Goal: Communication & Community: Answer question/provide support

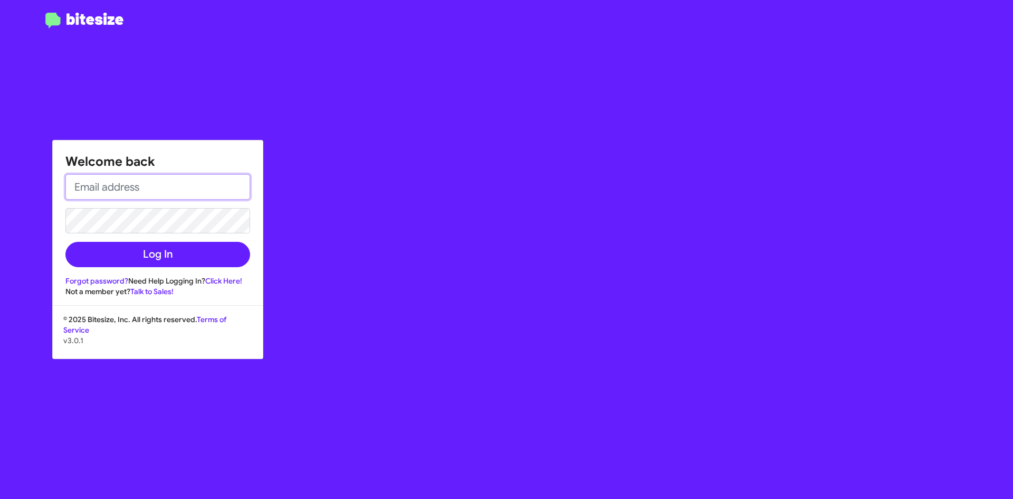
click at [193, 216] on form "Log In" at bounding box center [157, 220] width 185 height 93
type input "[EMAIL_ADDRESS][DOMAIN_NAME]"
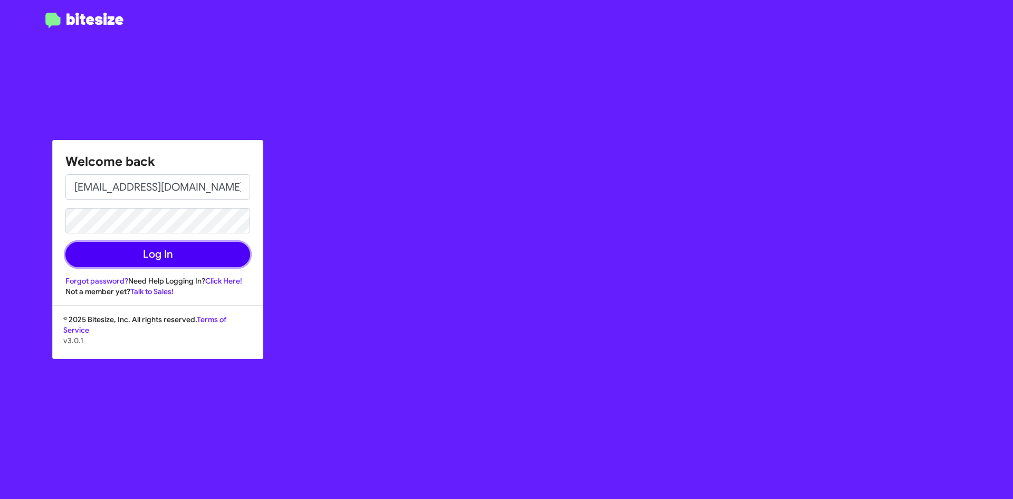
click at [152, 250] on button "Log In" at bounding box center [157, 254] width 185 height 25
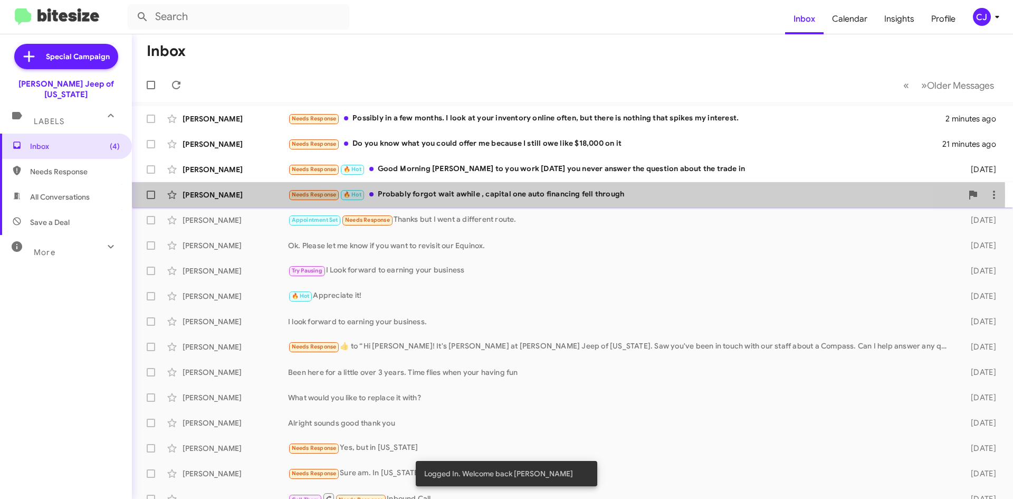
click at [433, 195] on div "Needs Response 🔥 Hot Probably forgot wait awhile , capital one auto financing f…" at bounding box center [625, 194] width 674 height 12
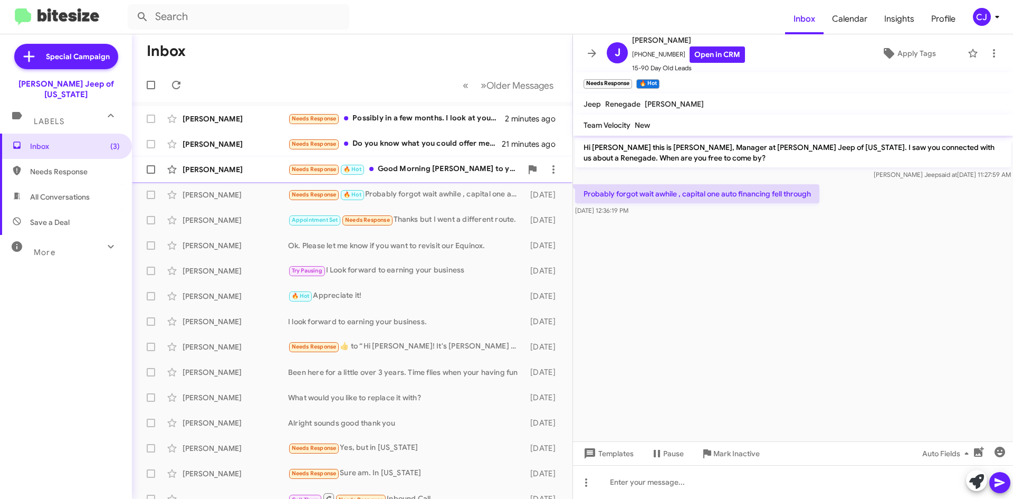
click at [436, 171] on div "Needs Response 🔥 Hot Good Morning [PERSON_NAME] to you work [DATE] you never an…" at bounding box center [405, 169] width 234 height 12
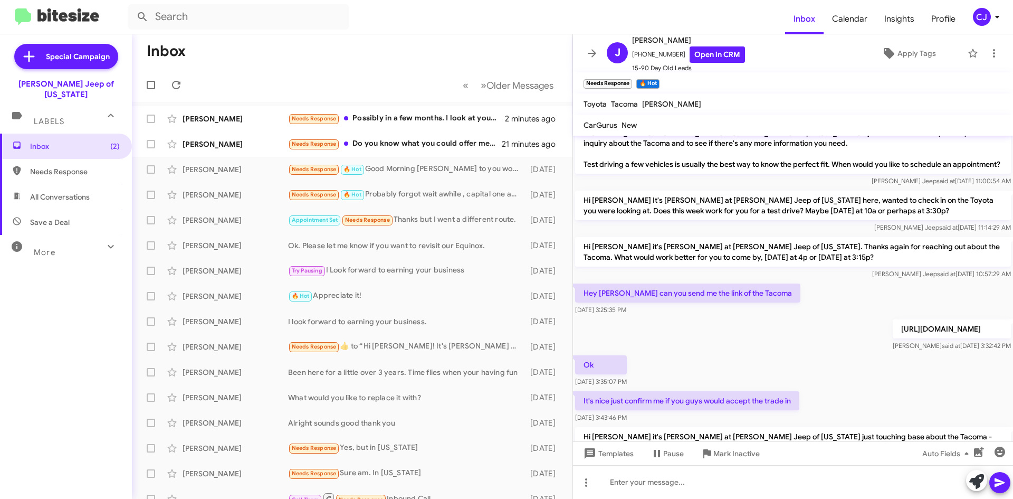
scroll to position [224, 0]
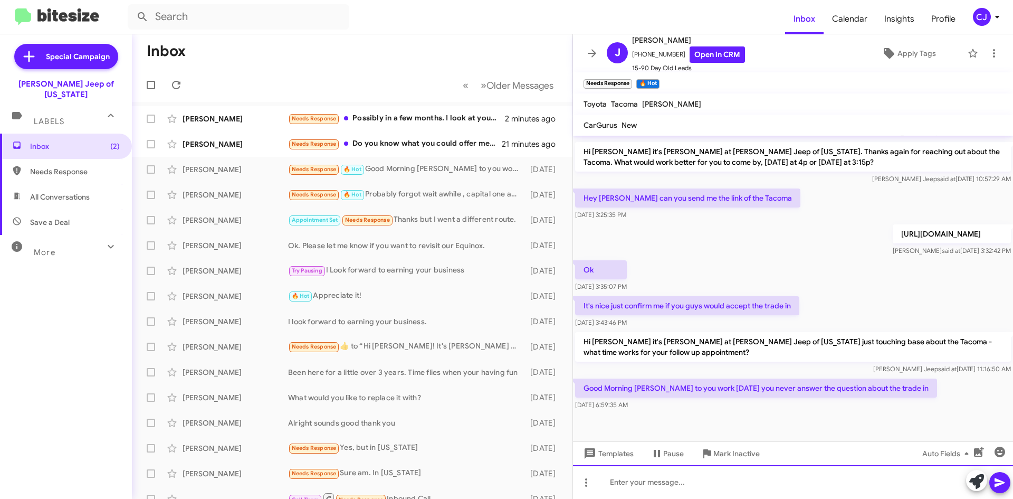
click at [661, 486] on div at bounding box center [793, 482] width 440 height 34
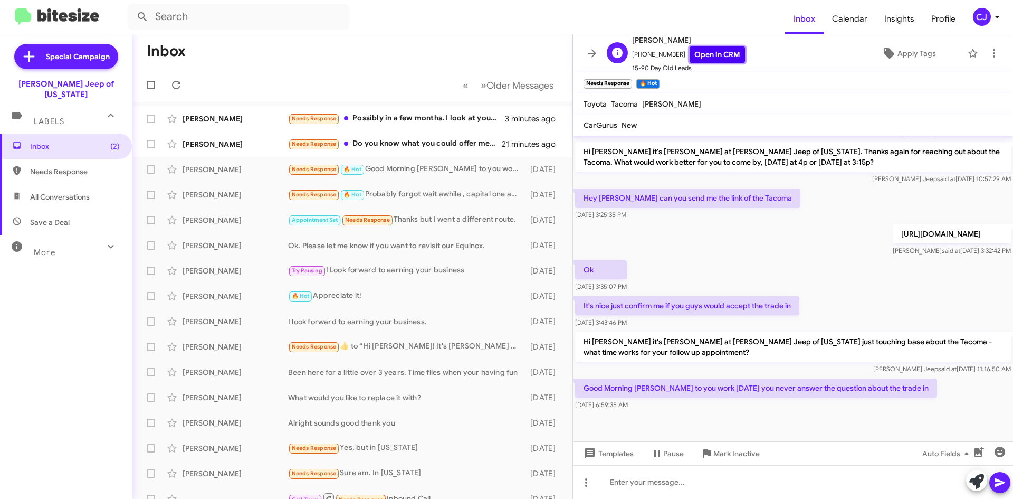
click at [708, 58] on link "Open in CRM" at bounding box center [717, 54] width 55 height 16
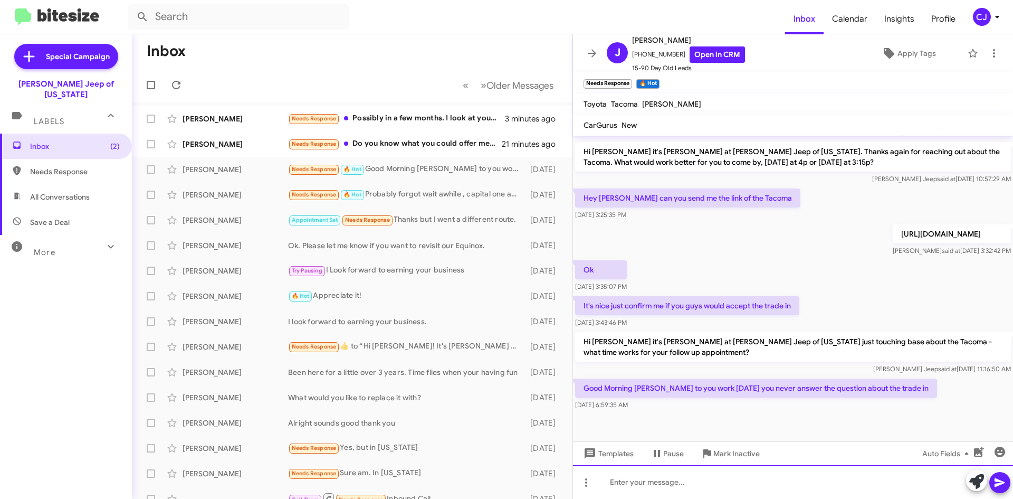
click at [638, 490] on div at bounding box center [793, 482] width 440 height 34
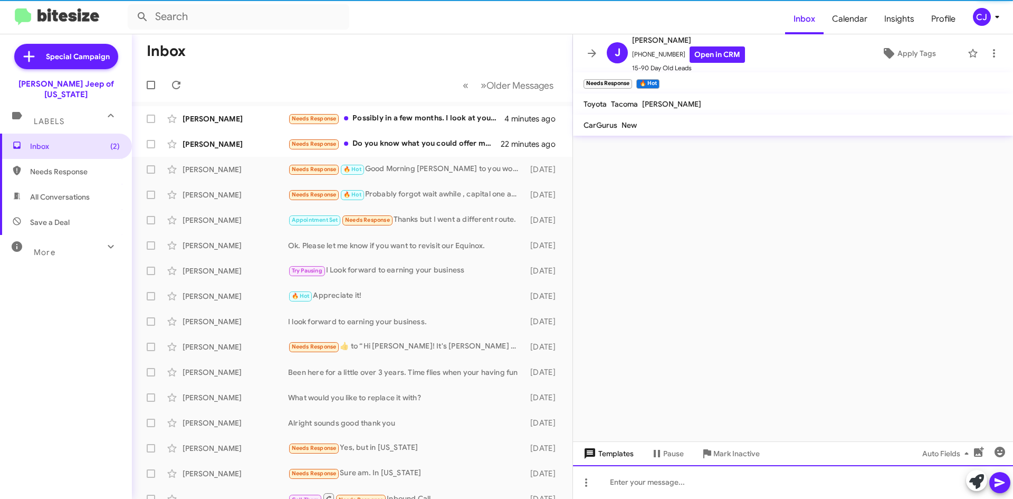
scroll to position [0, 0]
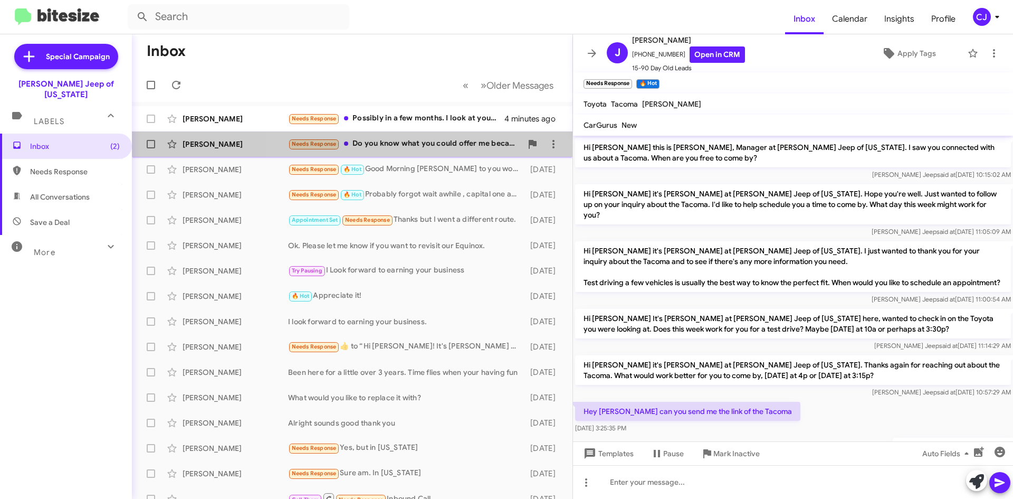
click at [436, 140] on div "Needs Response Do you know what you could offer me because I still owe like $18…" at bounding box center [405, 144] width 234 height 12
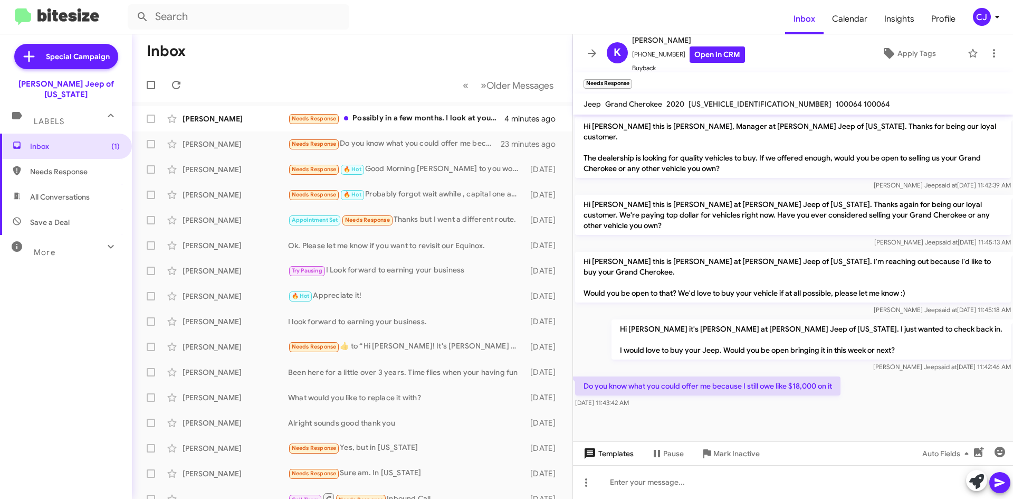
click at [619, 454] on span "Templates" at bounding box center [608, 453] width 52 height 19
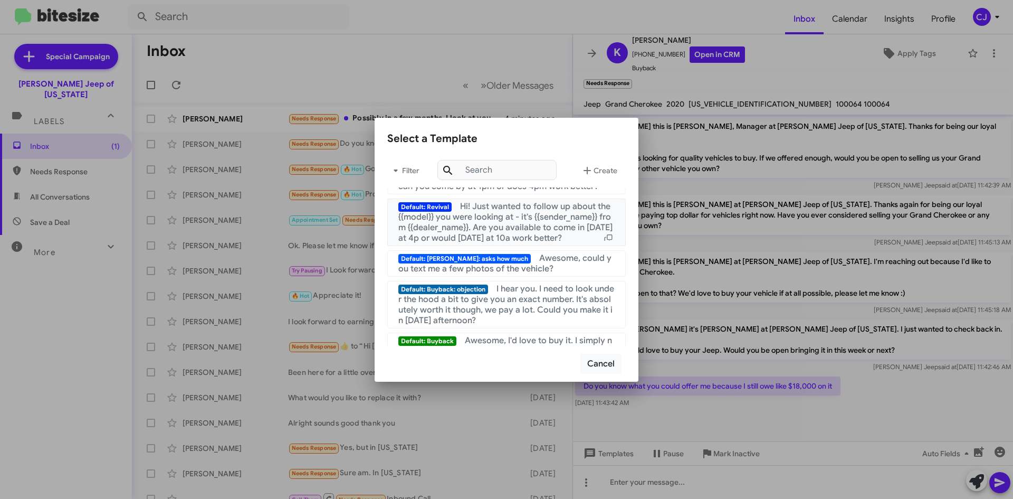
scroll to position [158, 0]
click at [522, 311] on span "I hear you. I need to look under the hood a bit to give you an exact number. It…" at bounding box center [506, 304] width 216 height 42
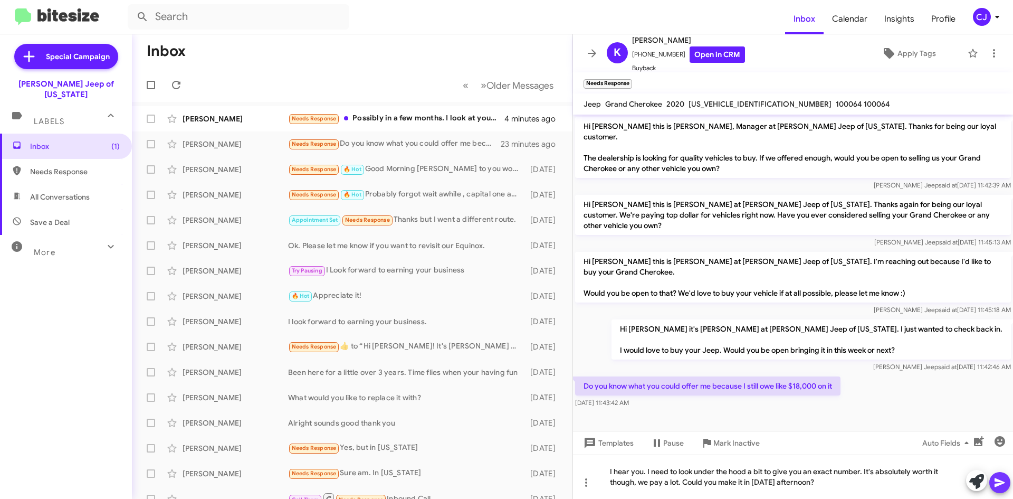
click at [1001, 483] on icon at bounding box center [1000, 482] width 10 height 9
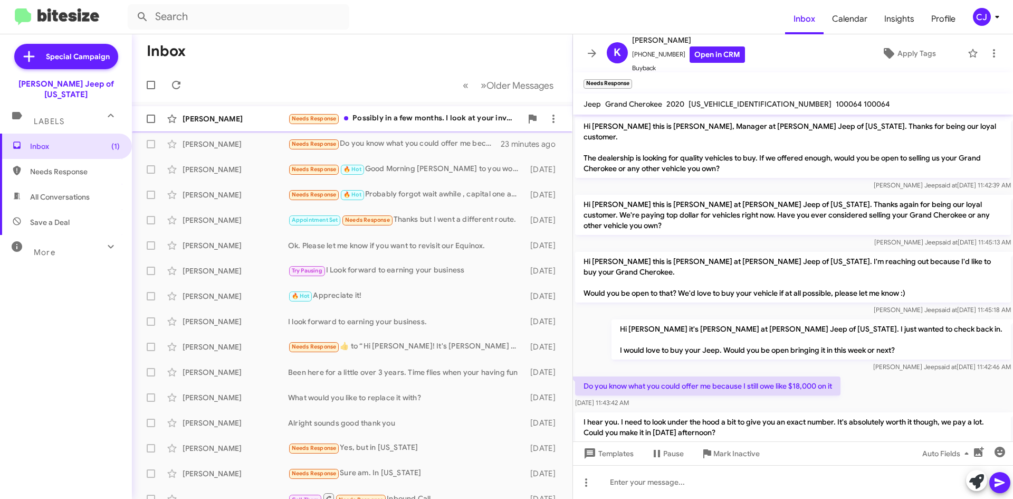
click at [445, 115] on div "Needs Response Possibly in a few months. I look at your inventory online often,…" at bounding box center [405, 118] width 234 height 12
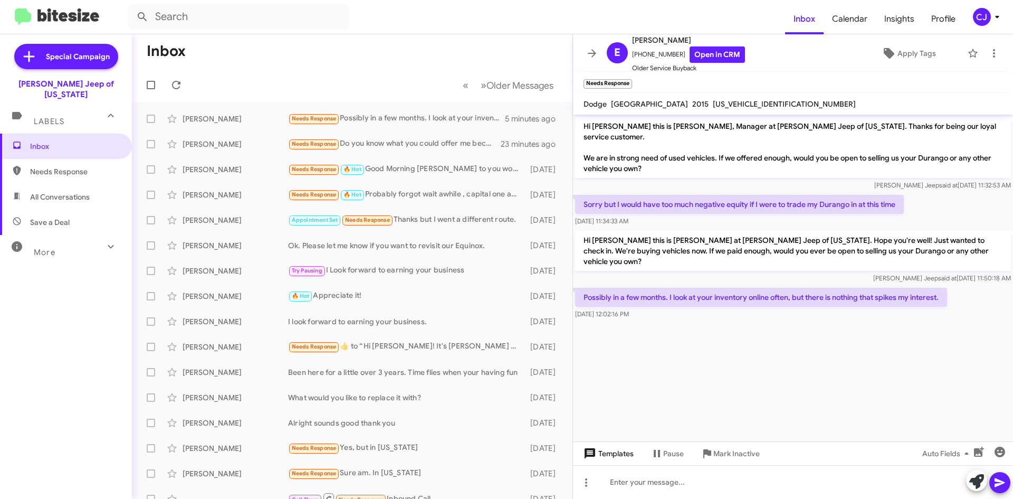
click at [619, 455] on span "Templates" at bounding box center [608, 453] width 52 height 19
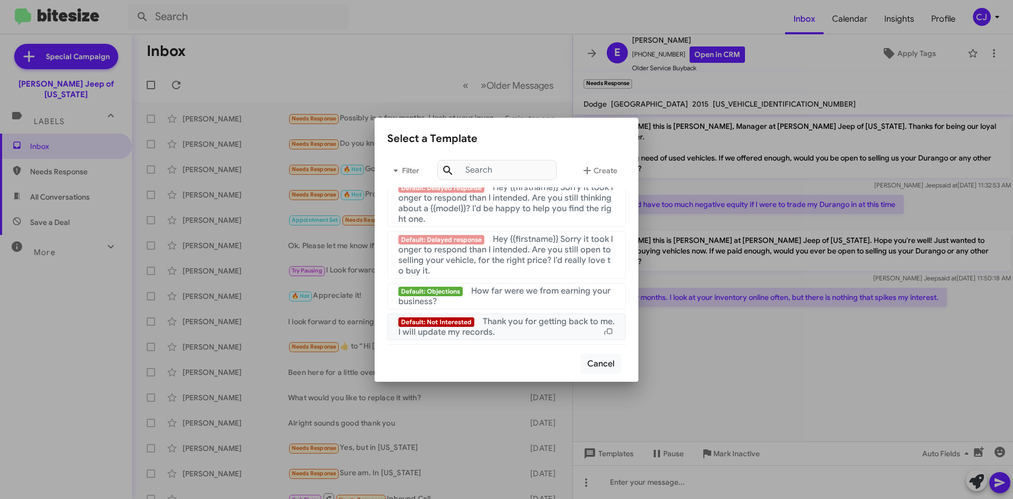
scroll to position [708, 0]
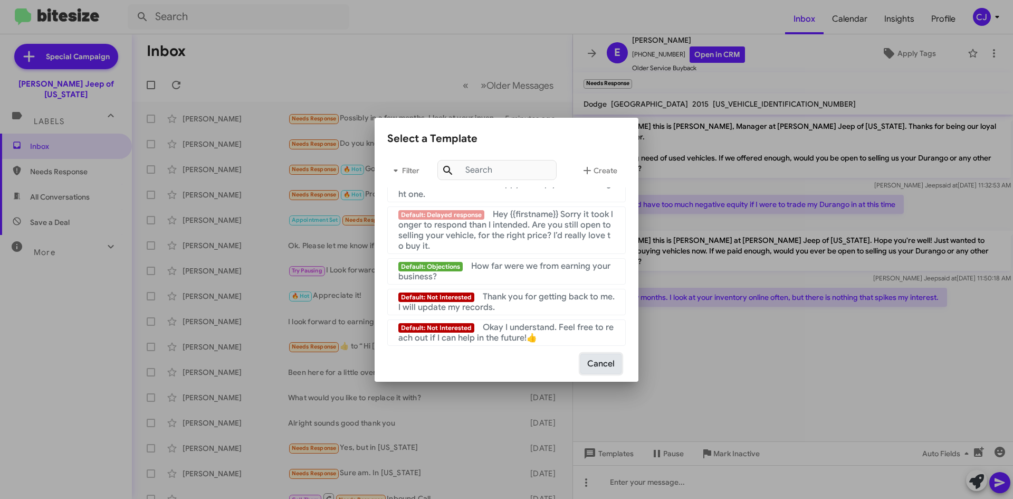
click at [616, 363] on button "Cancel" at bounding box center [601, 364] width 41 height 20
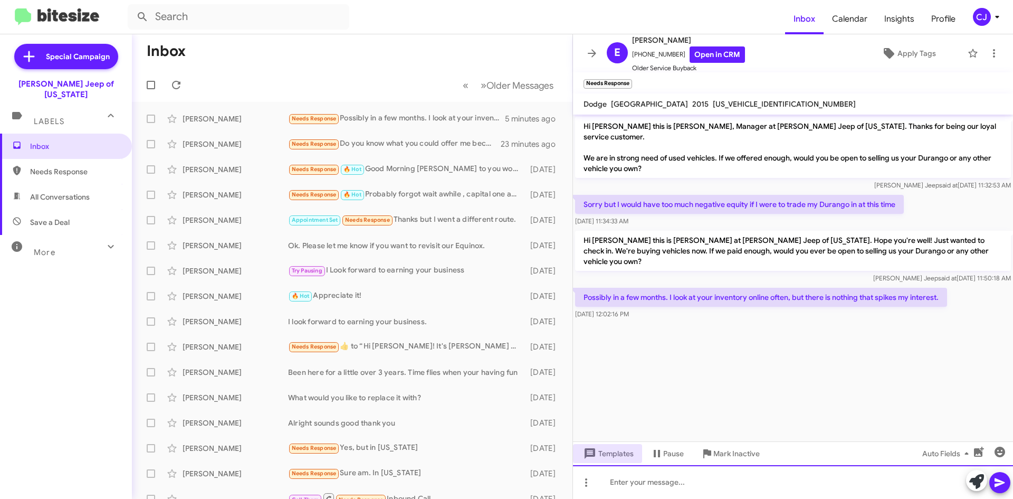
click at [630, 482] on div at bounding box center [793, 482] width 440 height 34
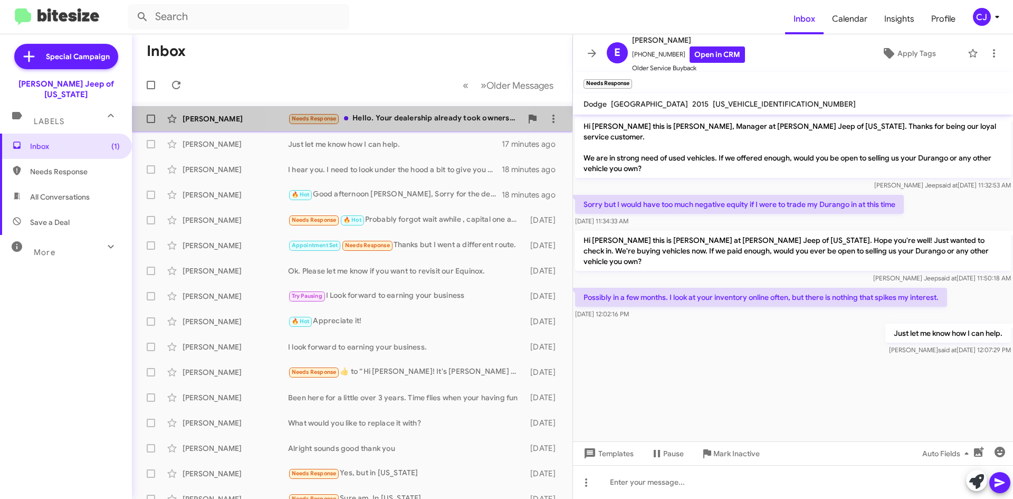
click at [402, 107] on span "[PERSON_NAME] Needs Response Hello. Your dealership already took ownership of m…" at bounding box center [352, 118] width 441 height 25
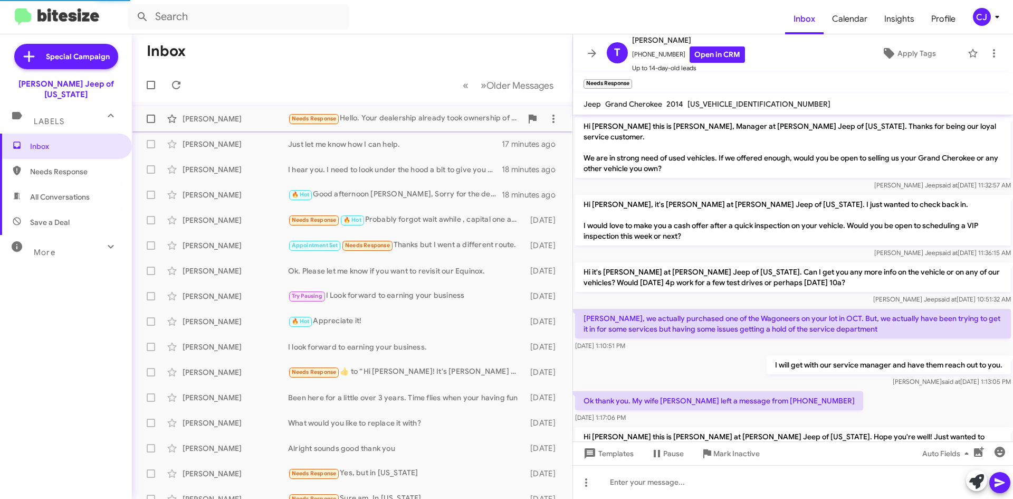
scroll to position [98, 0]
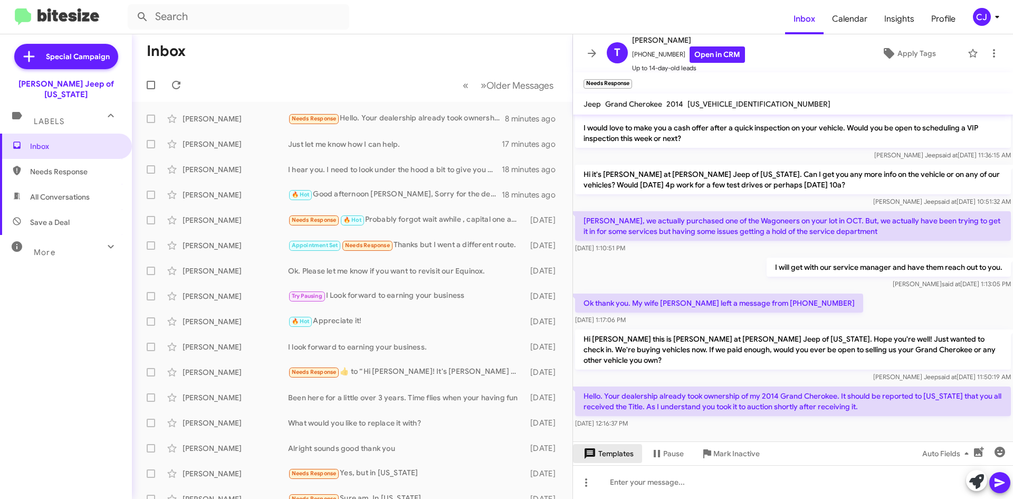
click at [610, 455] on span "Templates" at bounding box center [608, 453] width 52 height 19
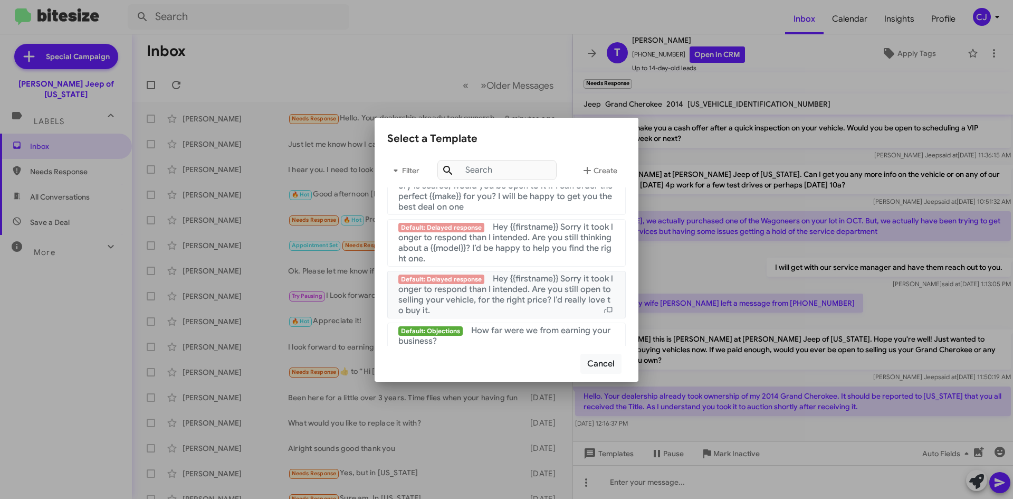
scroll to position [708, 0]
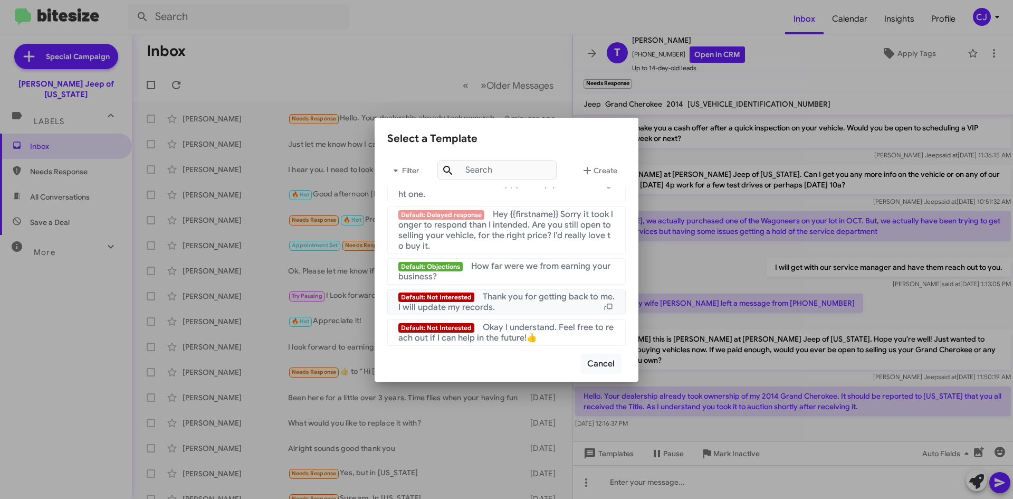
click at [530, 302] on div "Default: Not Interested Thank you for getting back to me. I will update my reco…" at bounding box center [506, 301] width 216 height 21
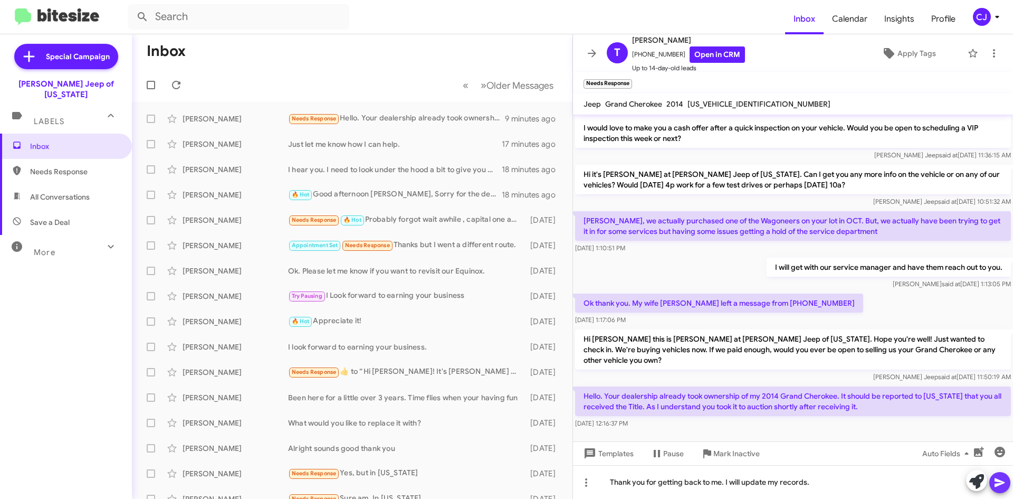
click at [1002, 480] on icon at bounding box center [1000, 482] width 13 height 13
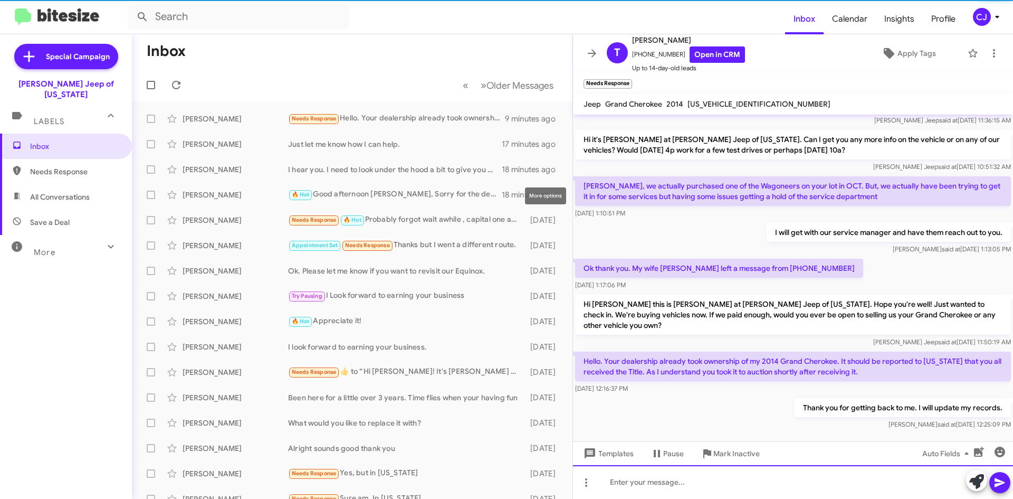
scroll to position [136, 0]
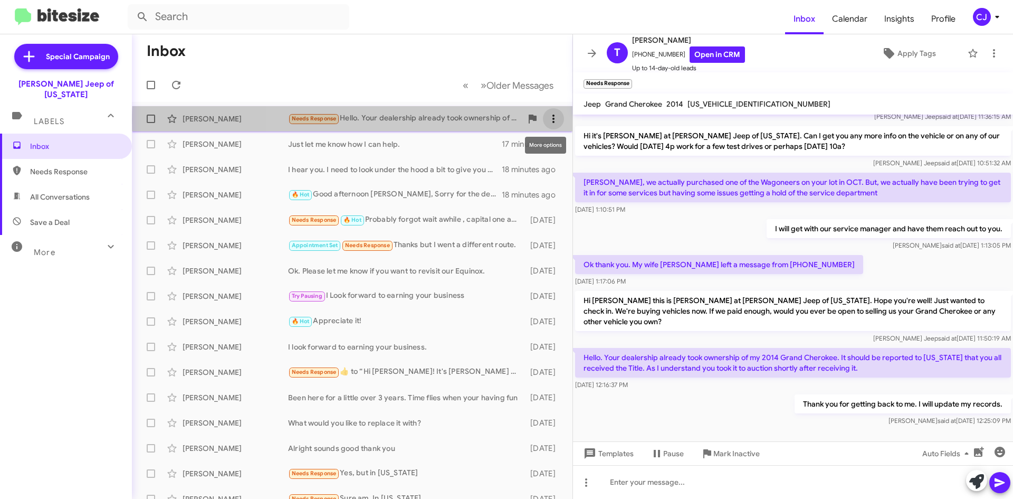
click at [547, 120] on icon at bounding box center [553, 118] width 13 height 13
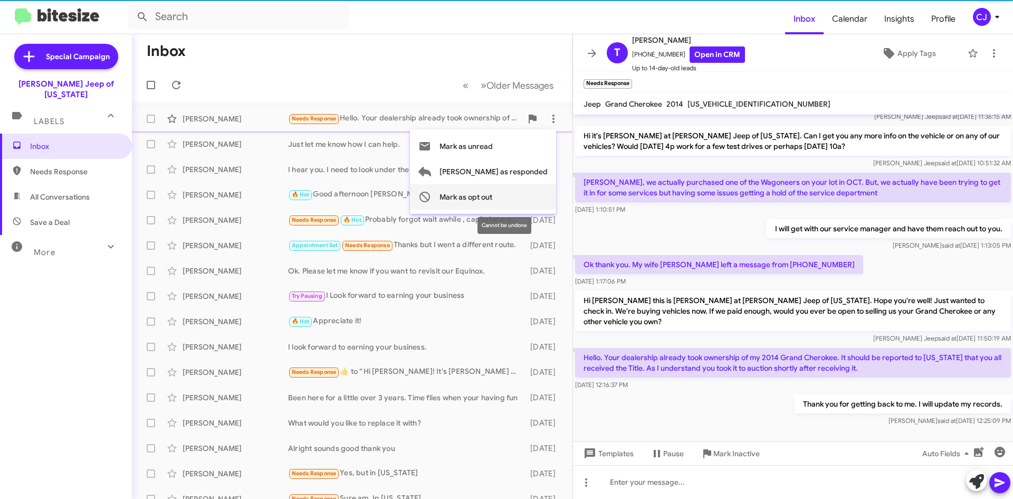
click at [492, 194] on span "Mark as opt out" at bounding box center [466, 196] width 53 height 25
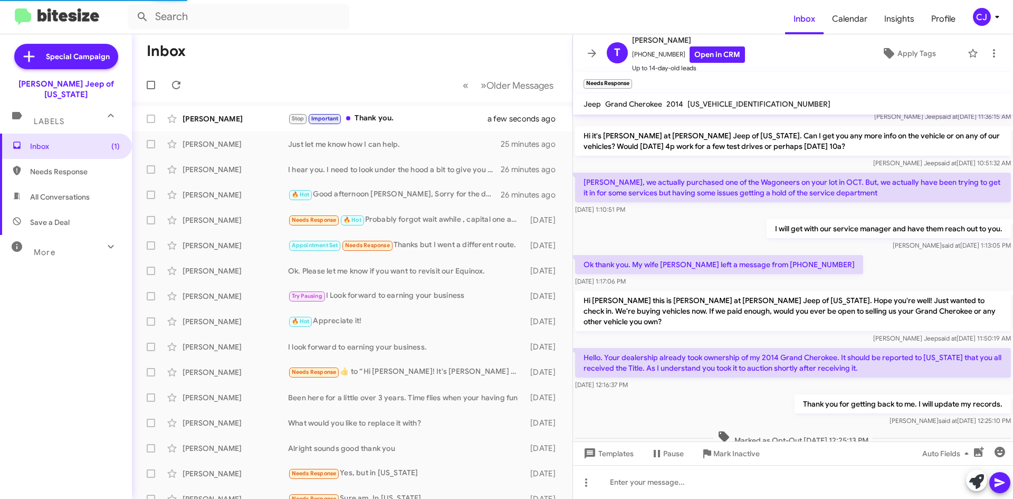
scroll to position [0, 0]
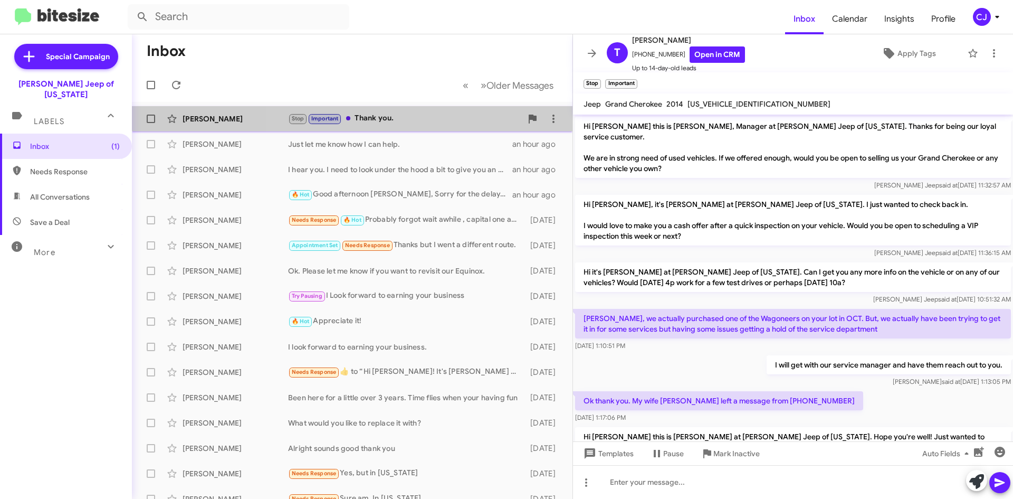
click at [448, 112] on div "[PERSON_NAME] Stop Important Thank you. 25 minutes ago" at bounding box center [352, 118] width 424 height 21
